Goal: Task Accomplishment & Management: Manage account settings

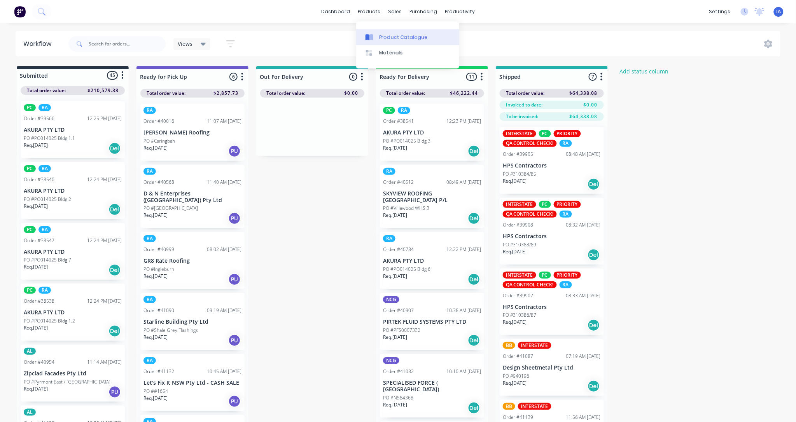
click at [403, 34] on div "Product Catalogue" at bounding box center [403, 37] width 48 height 7
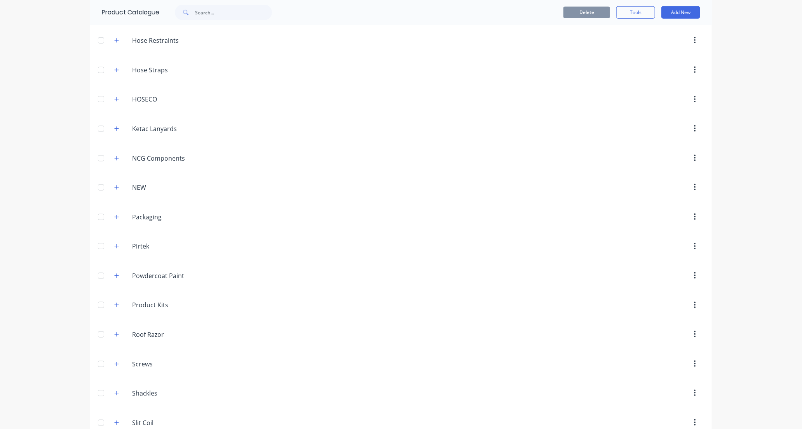
scroll to position [432, 0]
click at [114, 248] on icon "button" at bounding box center [116, 247] width 5 height 5
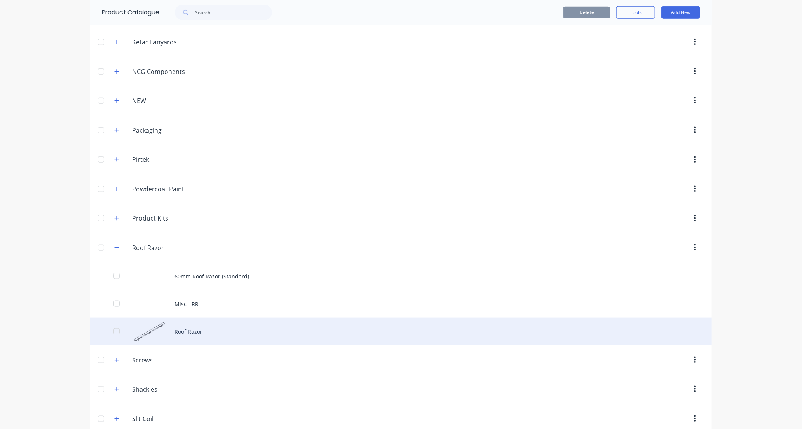
click at [220, 331] on div "Roof Razor" at bounding box center [401, 332] width 622 height 28
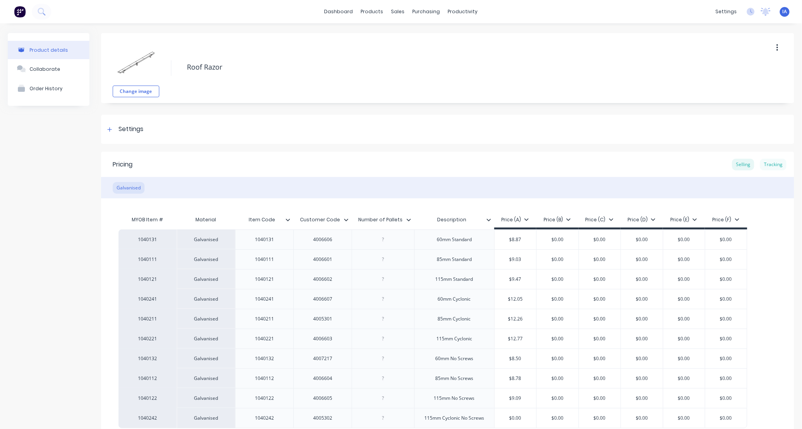
click at [763, 165] on div "Tracking" at bounding box center [773, 165] width 26 height 12
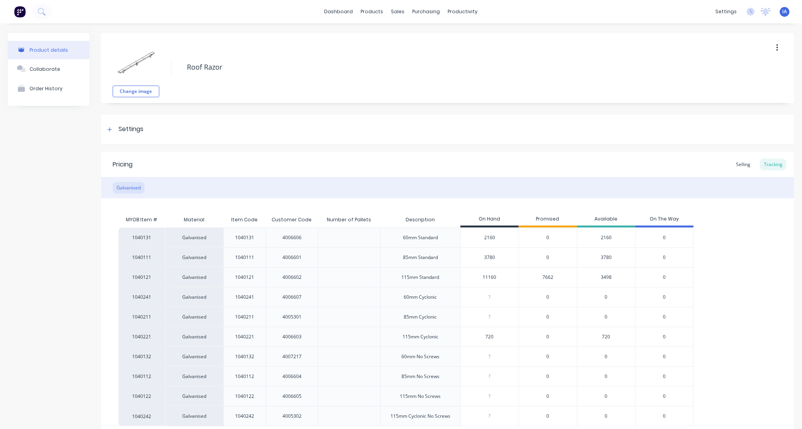
click at [479, 255] on input "3780" at bounding box center [490, 257] width 58 height 7
type input "0"
type input "5400"
click at [724, 268] on div "1040131 Galvanised 1040131 4006606 60mm Standard 2160 0 2160 0 1040111 Galvanis…" at bounding box center [448, 326] width 658 height 199
click at [482, 276] on input "11160" at bounding box center [490, 277] width 58 height 7
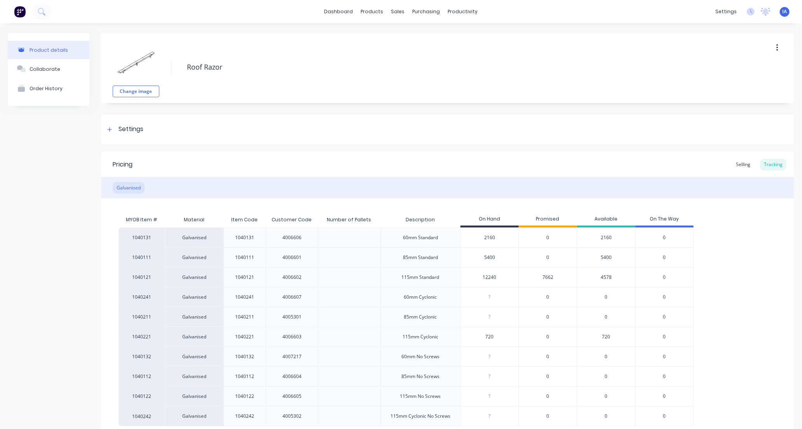
type input "12240"
click at [740, 280] on div "1040131 Galvanised 1040131 4006606 60mm Standard 2160 0 2160 0 1040111 Galvanis…" at bounding box center [448, 326] width 658 height 199
click at [767, 291] on div "1040131 Galvanised 1040131 4006606 60mm Standard 2160 0 2160 0 1040111 Galvanis…" at bounding box center [448, 326] width 658 height 199
click at [728, 287] on div "1040131 Galvanised 1040131 4006606 60mm Standard 2160 0 2160 0 1040111 Galvanis…" at bounding box center [448, 326] width 658 height 199
click at [750, 285] on div "1040131 Galvanised 1040131 4006606 60mm Standard 2160 0 2160 0 1040111 Galvanis…" at bounding box center [448, 326] width 658 height 199
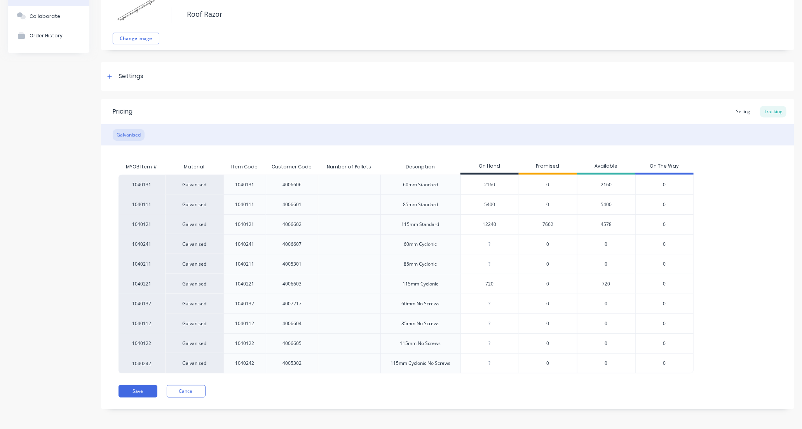
scroll to position [55, 0]
click at [142, 390] on button "Save" at bounding box center [138, 389] width 39 height 12
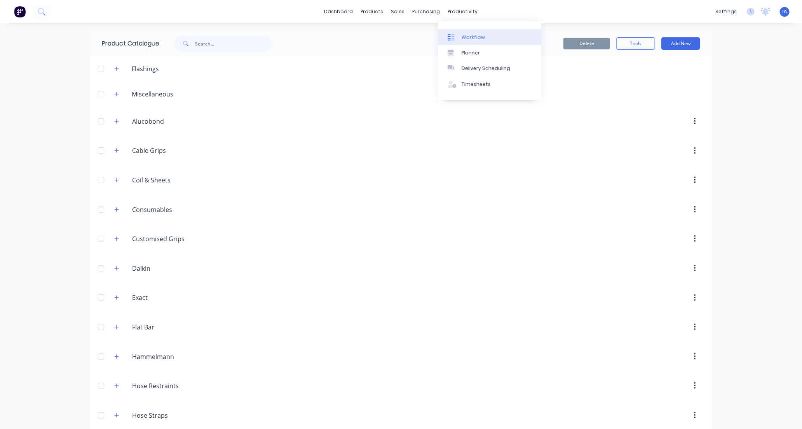
click at [473, 36] on div "Workflow" at bounding box center [473, 37] width 23 height 7
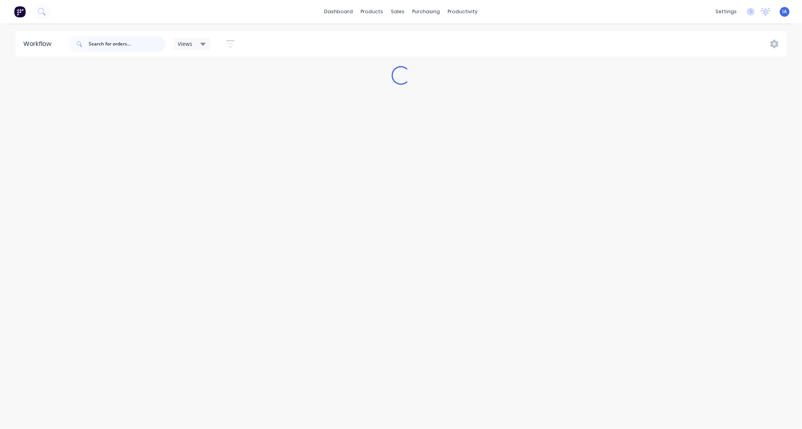
click at [117, 42] on input "text" at bounding box center [127, 44] width 77 height 16
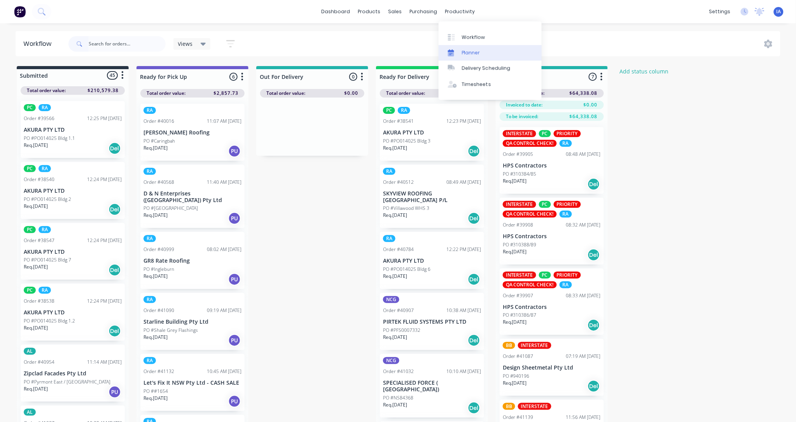
click at [476, 51] on div "Planner" at bounding box center [471, 52] width 18 height 7
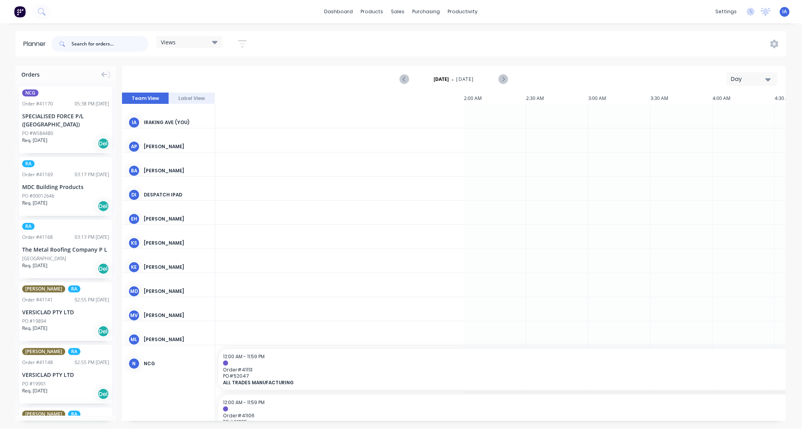
click at [83, 45] on input "text" at bounding box center [110, 44] width 77 height 16
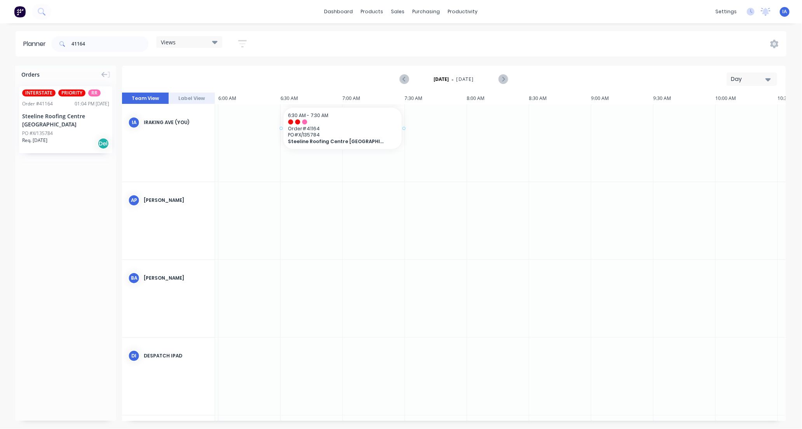
drag, startPoint x: 56, startPoint y: 129, endPoint x: 282, endPoint y: 115, distance: 227.0
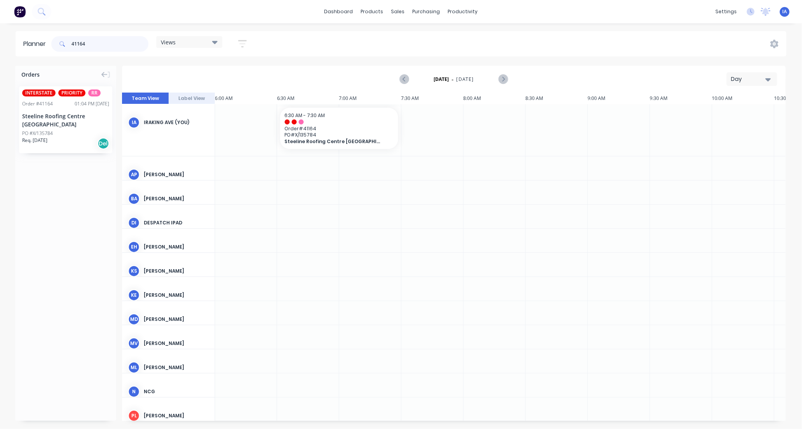
click at [95, 41] on input "41164" at bounding box center [110, 44] width 77 height 16
type input "4"
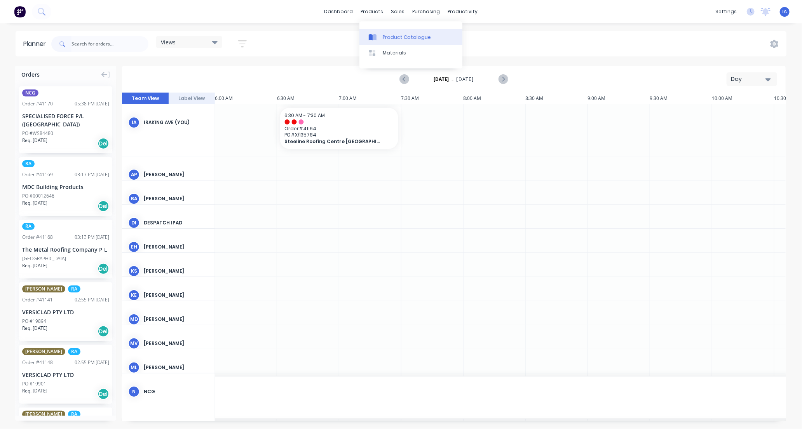
click at [406, 38] on div "Product Catalogue" at bounding box center [407, 37] width 48 height 7
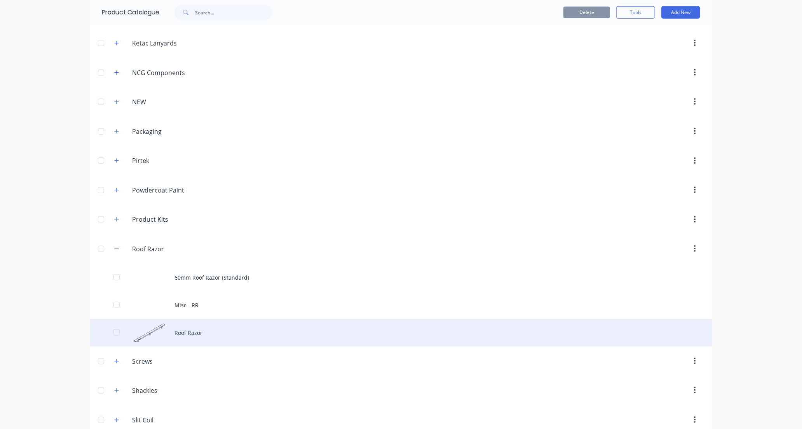
scroll to position [432, 0]
click at [224, 332] on div "Roof Razor" at bounding box center [401, 332] width 622 height 28
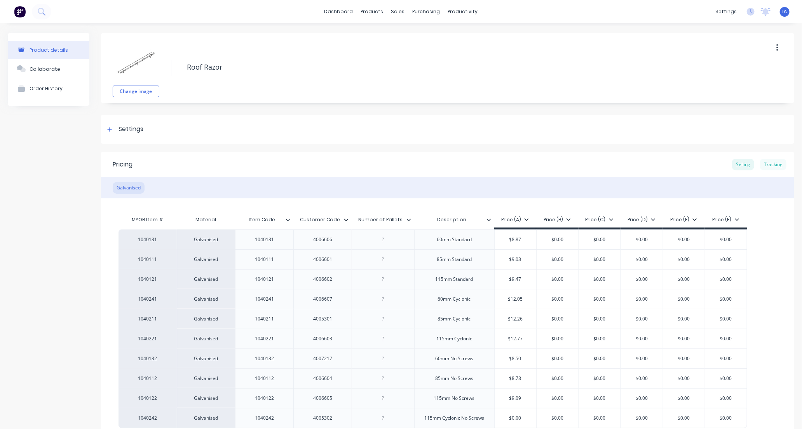
click at [763, 163] on div "Tracking" at bounding box center [773, 165] width 26 height 12
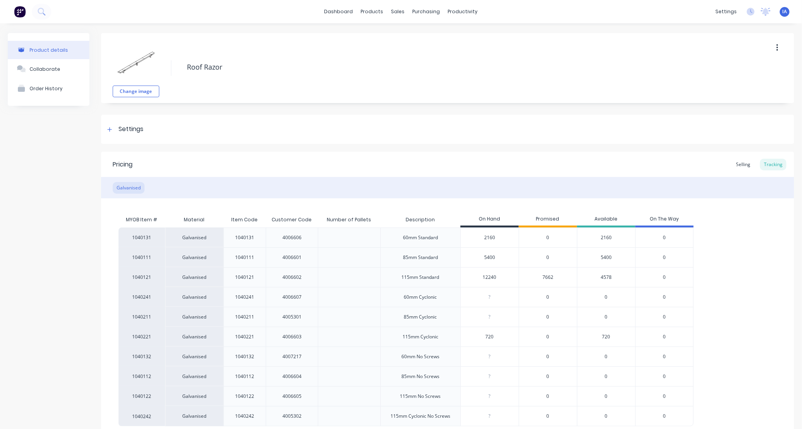
click at [506, 280] on input "12240" at bounding box center [490, 277] width 58 height 7
drag, startPoint x: 487, startPoint y: 276, endPoint x: 492, endPoint y: 280, distance: 6.4
click at [487, 277] on input "12240" at bounding box center [490, 277] width 58 height 7
type input "12342"
click at [727, 242] on div "1040131 Galvanised 1040131 4006606 60mm Standard 2160 0 2160 0 1040111 Galvanis…" at bounding box center [448, 326] width 658 height 199
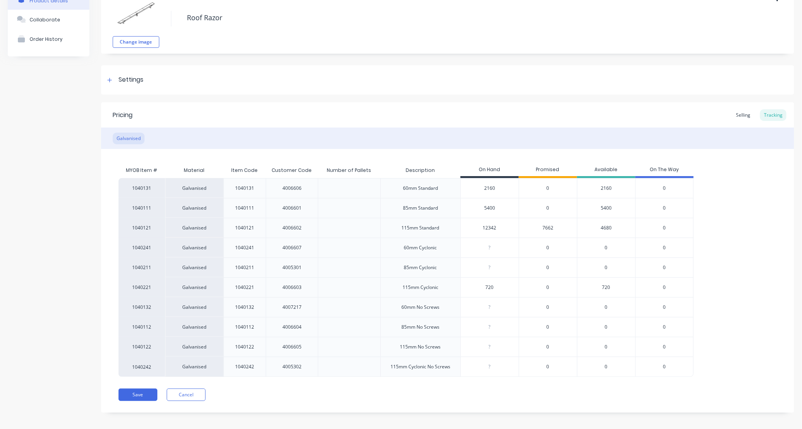
scroll to position [55, 0]
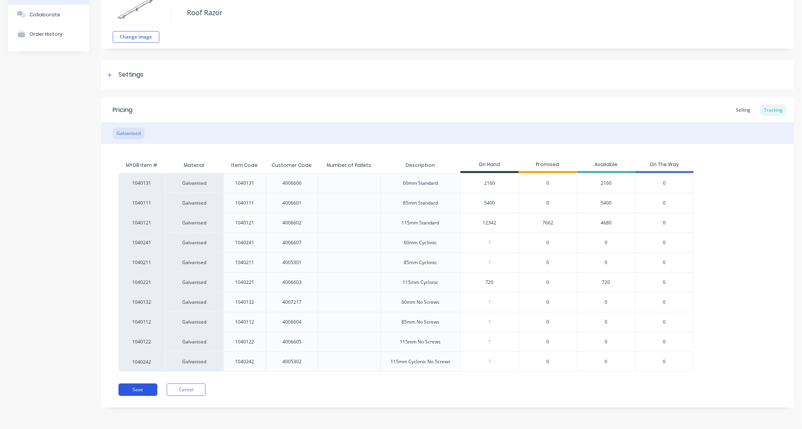
click at [146, 391] on button "Save" at bounding box center [138, 389] width 39 height 12
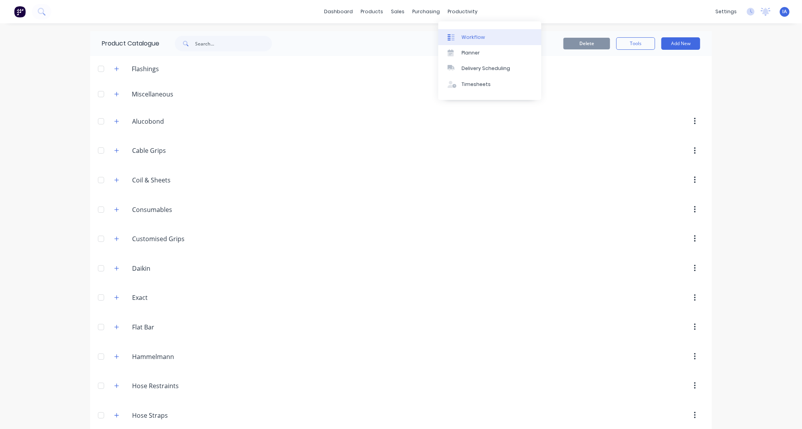
click at [484, 38] on link "Workflow" at bounding box center [489, 37] width 103 height 16
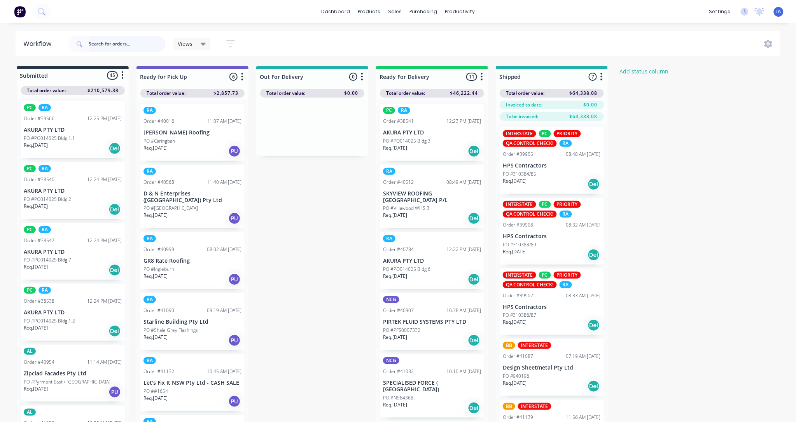
click at [126, 47] on input "text" at bounding box center [127, 44] width 77 height 16
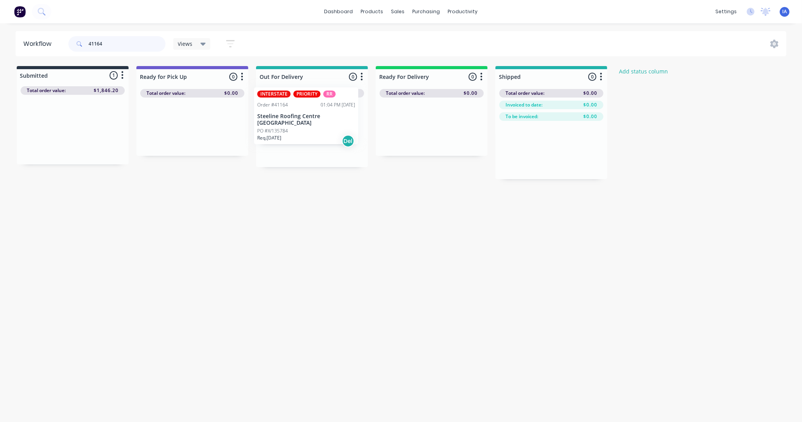
drag, startPoint x: 73, startPoint y: 146, endPoint x: 313, endPoint y: 134, distance: 240.1
click at [313, 134] on div "Submitted 1 Status colour #273444 hex #273444 Save Cancel Summaries Total order…" at bounding box center [416, 122] width 845 height 113
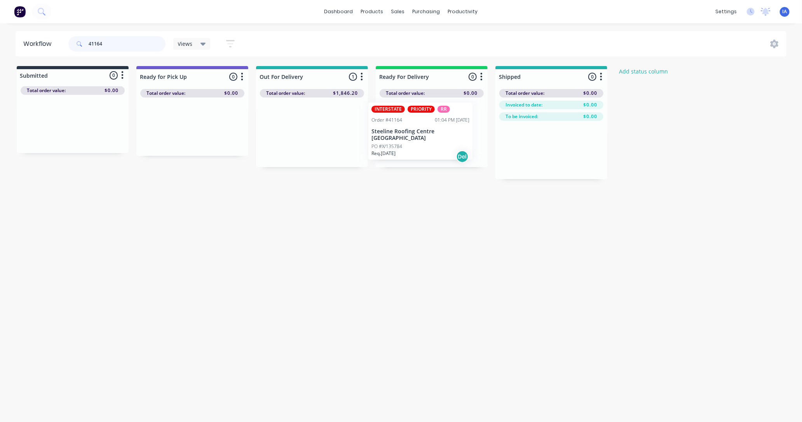
drag, startPoint x: 313, startPoint y: 138, endPoint x: 424, endPoint y: 136, distance: 110.8
click at [424, 136] on div "Submitted 0 Status colour #273444 hex #273444 Save Cancel Summaries Total order…" at bounding box center [416, 122] width 845 height 113
type input "4"
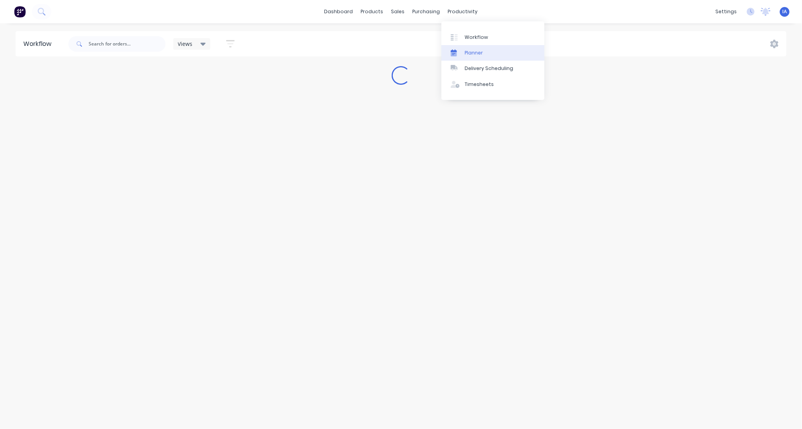
click at [481, 52] on div "Planner" at bounding box center [474, 52] width 18 height 7
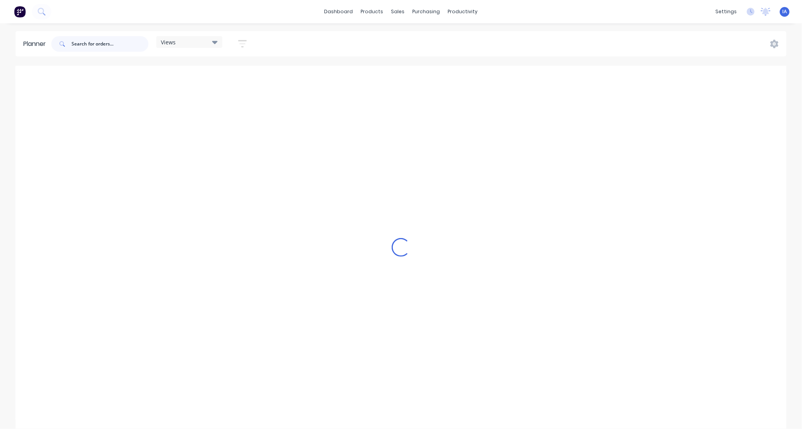
click at [95, 42] on input "text" at bounding box center [110, 44] width 77 height 16
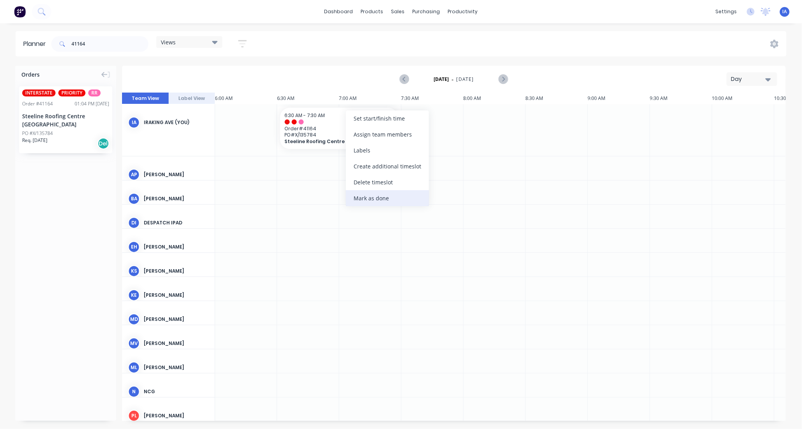
click at [372, 196] on div "Mark as done" at bounding box center [387, 198] width 83 height 16
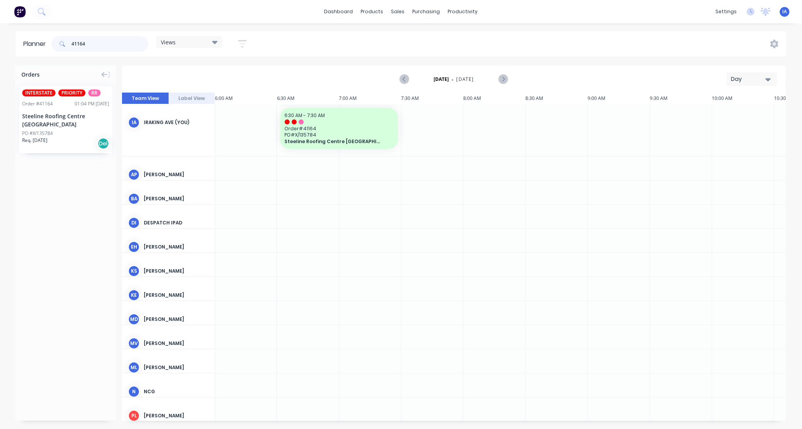
click at [107, 42] on input "41164" at bounding box center [110, 44] width 77 height 16
type input "4"
